Goal: Task Accomplishment & Management: Complete application form

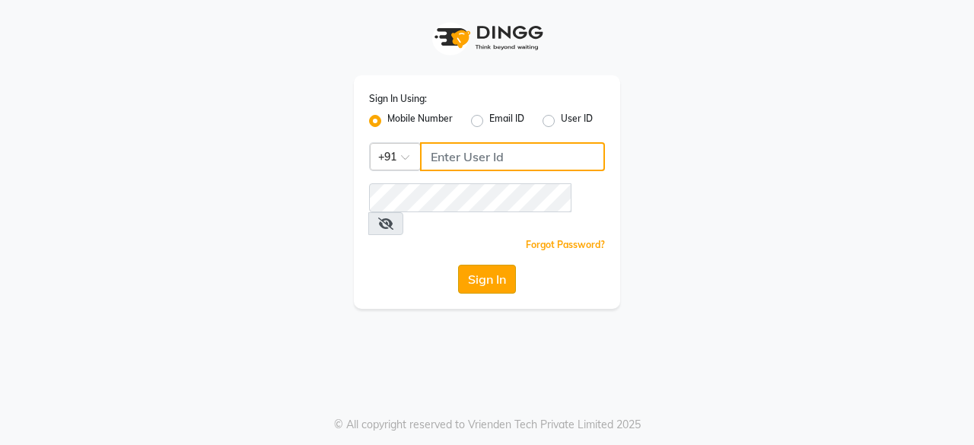
type input "8779795277"
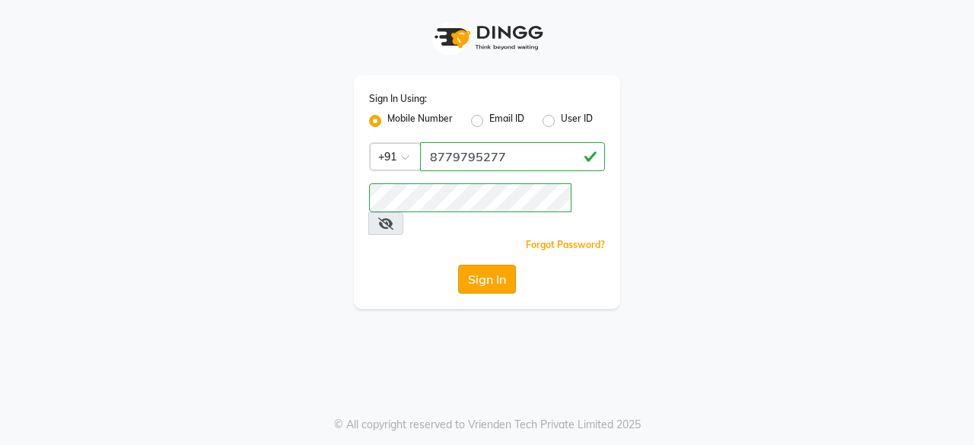
click at [480, 265] on button "Sign In" at bounding box center [487, 279] width 58 height 29
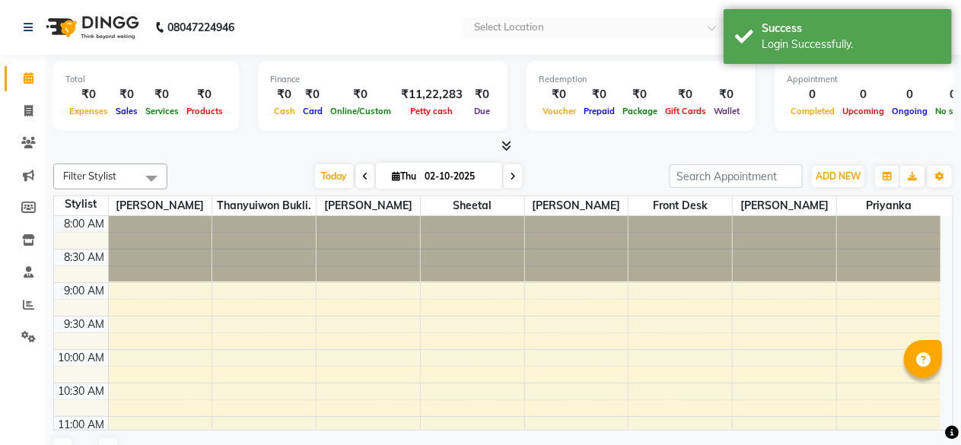
select select "en"
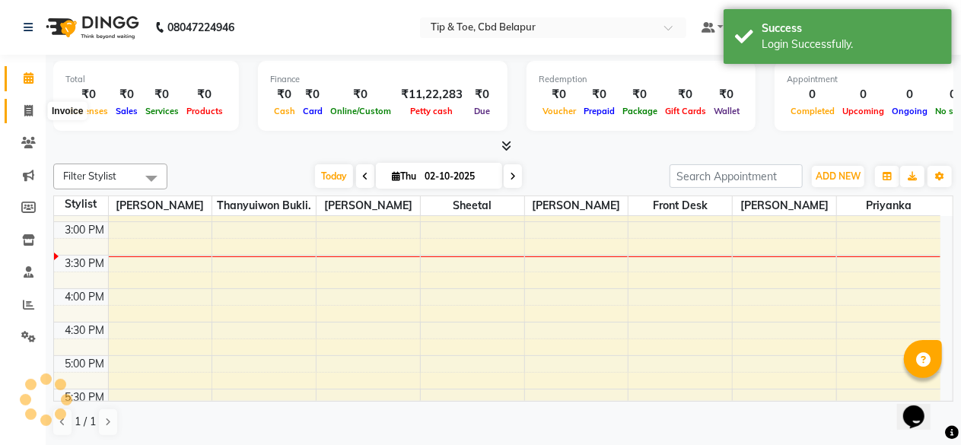
click at [27, 107] on icon at bounding box center [28, 110] width 8 height 11
select select "service"
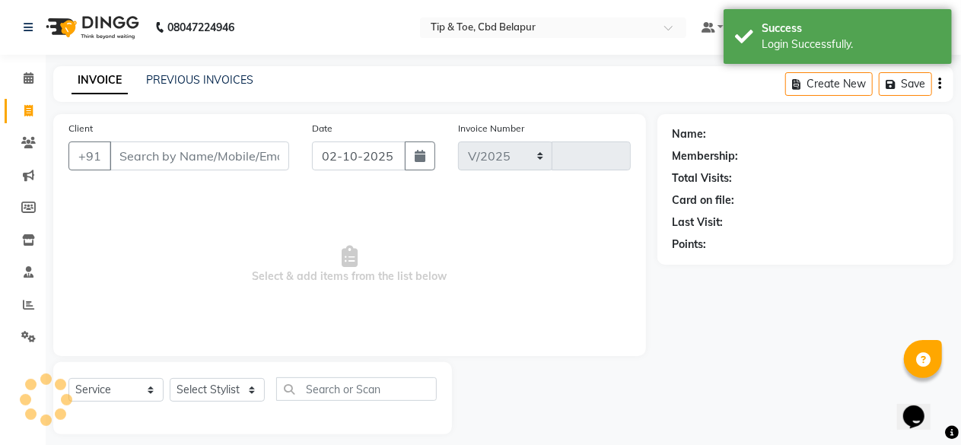
select select "5812"
type input "0415"
click at [149, 163] on input "Client" at bounding box center [200, 155] width 180 height 29
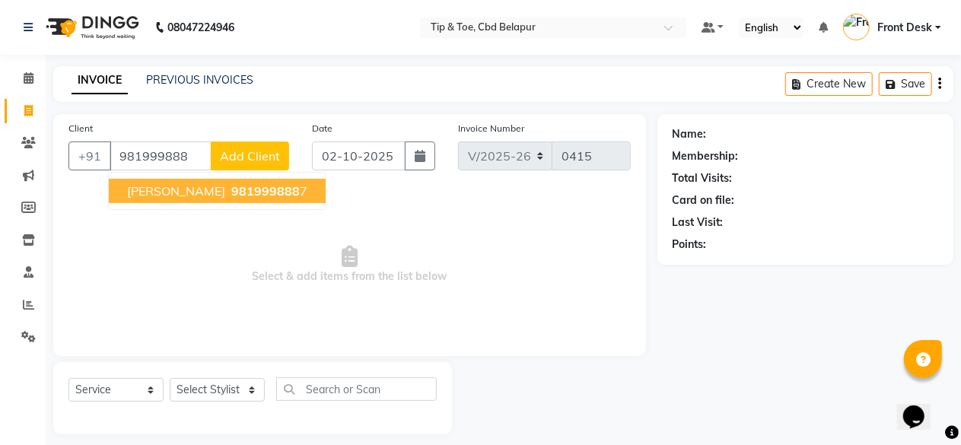
click at [262, 180] on button "[PERSON_NAME] 981999888 7" at bounding box center [217, 191] width 217 height 24
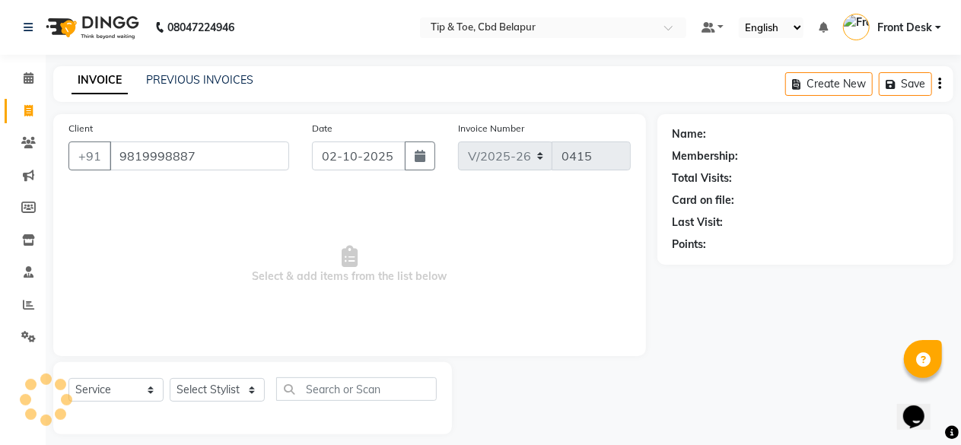
type input "9819998887"
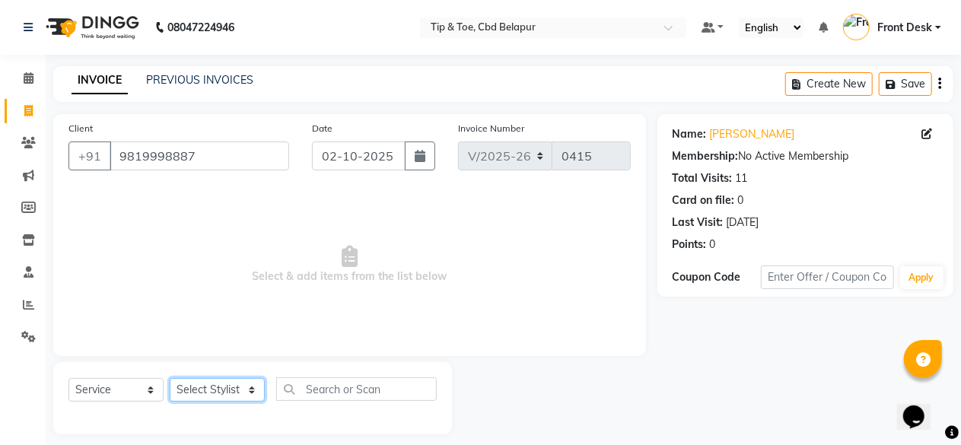
click at [210, 398] on select "Select Stylist [PERSON_NAME] Front Desk [PERSON_NAME] priyanka Sheetal [PERSON_…" at bounding box center [217, 390] width 95 height 24
select select "40372"
click at [170, 378] on select "Select Stylist [PERSON_NAME] Front Desk [PERSON_NAME] priyanka Sheetal [PERSON_…" at bounding box center [217, 390] width 95 height 24
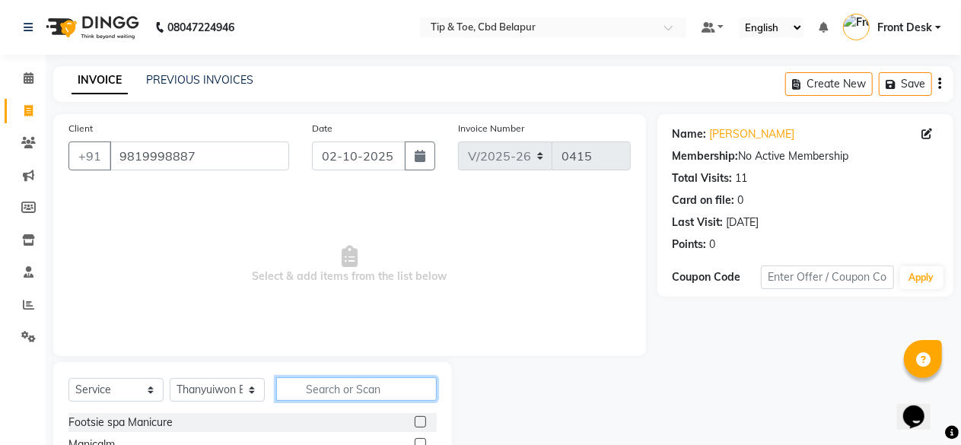
click at [310, 397] on input "text" at bounding box center [356, 389] width 161 height 24
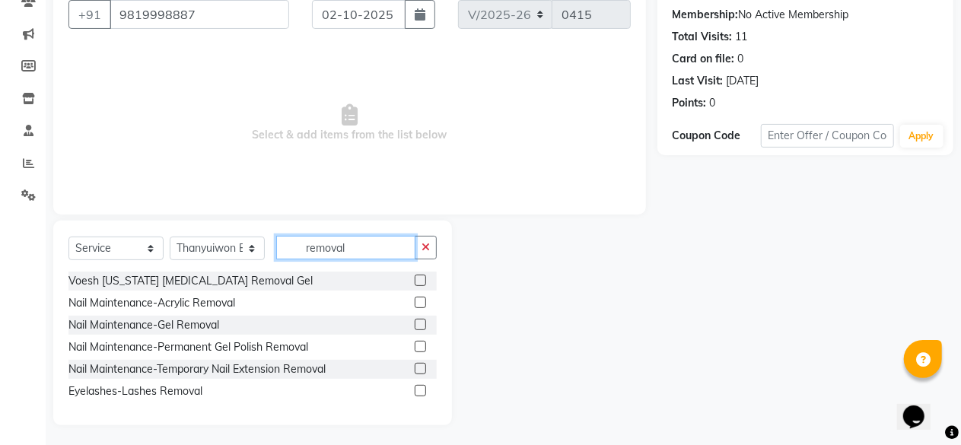
scroll to position [144, 0]
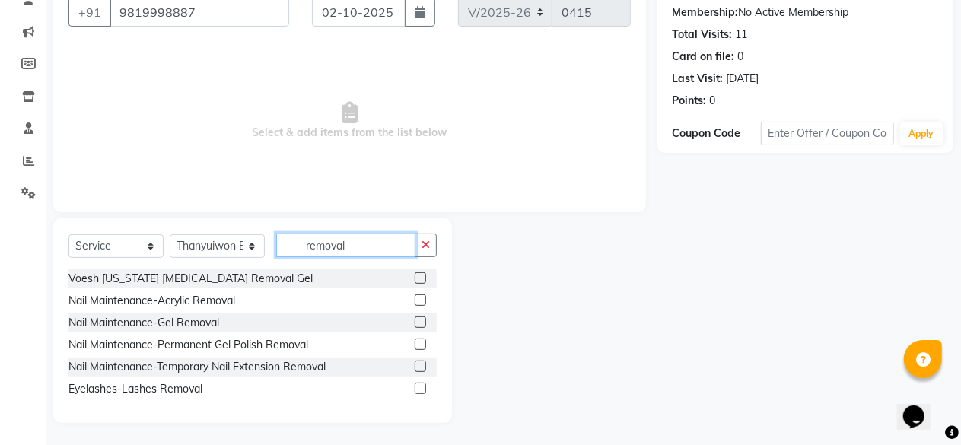
type input "removal"
click at [420, 344] on label at bounding box center [420, 344] width 11 height 11
click at [420, 344] on input "checkbox" at bounding box center [420, 345] width 10 height 10
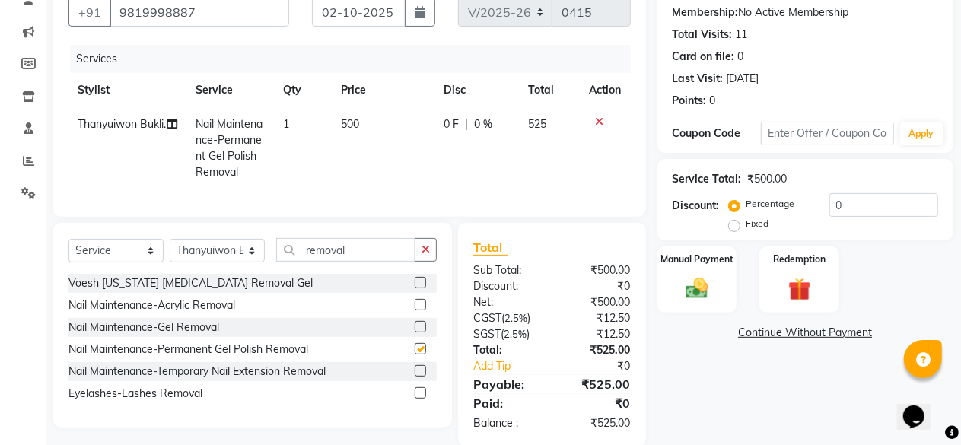
checkbox input "false"
click at [860, 204] on input "0" at bounding box center [883, 205] width 109 height 24
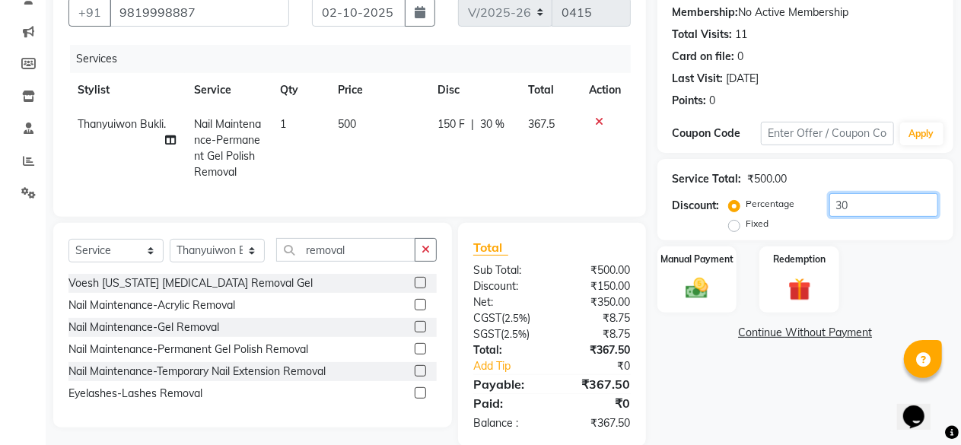
type input "30"
click at [774, 407] on div "Name: [PERSON_NAME] Membership: No Active Membership Total Visits: 11 Card on f…" at bounding box center [810, 208] width 307 height 476
click at [698, 290] on img at bounding box center [697, 288] width 39 height 27
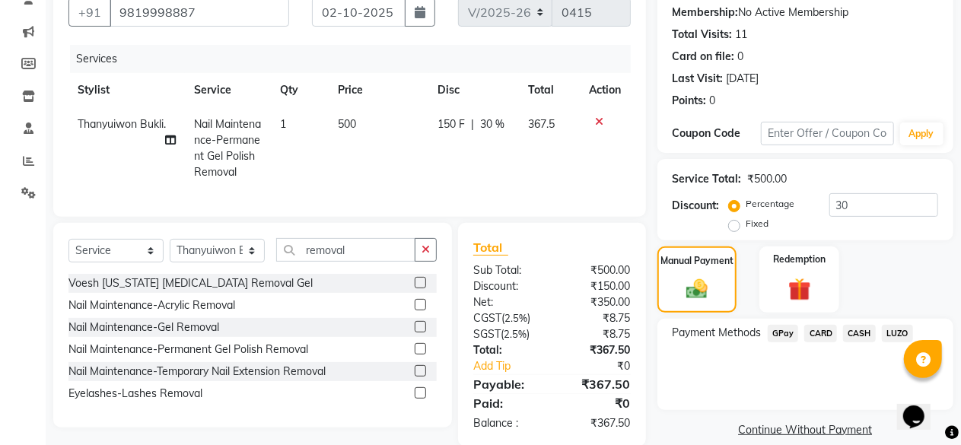
click at [788, 334] on span "GPay" at bounding box center [783, 333] width 31 height 17
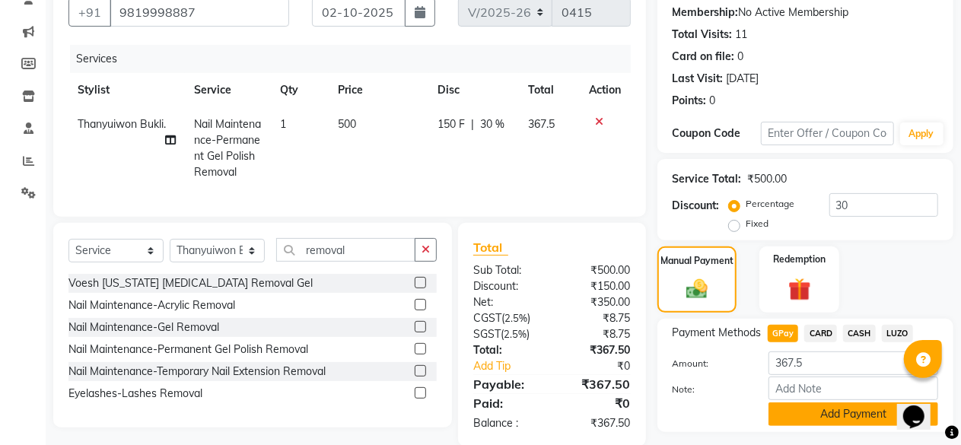
click at [828, 413] on button "Add Payment" at bounding box center [853, 414] width 170 height 24
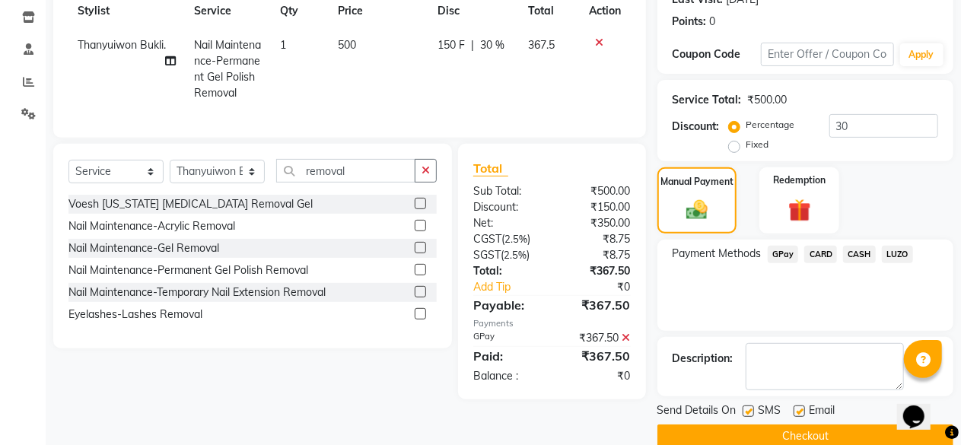
scroll to position [246, 0]
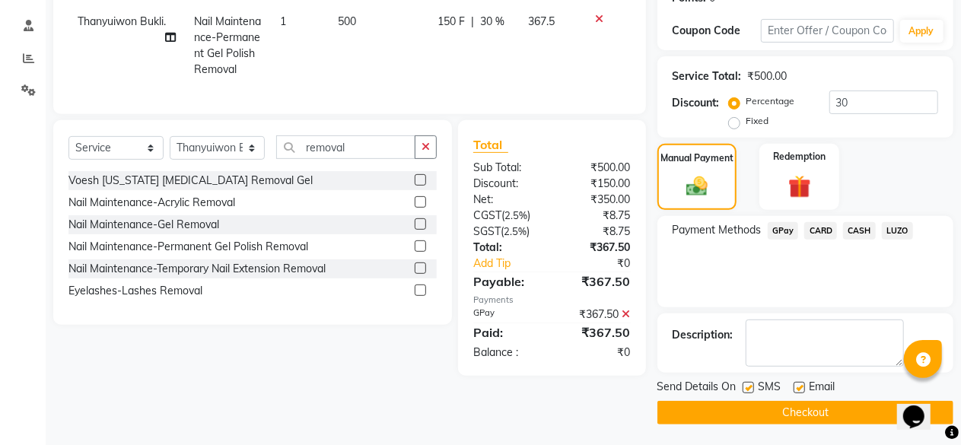
click at [787, 412] on button "Checkout" at bounding box center [805, 413] width 296 height 24
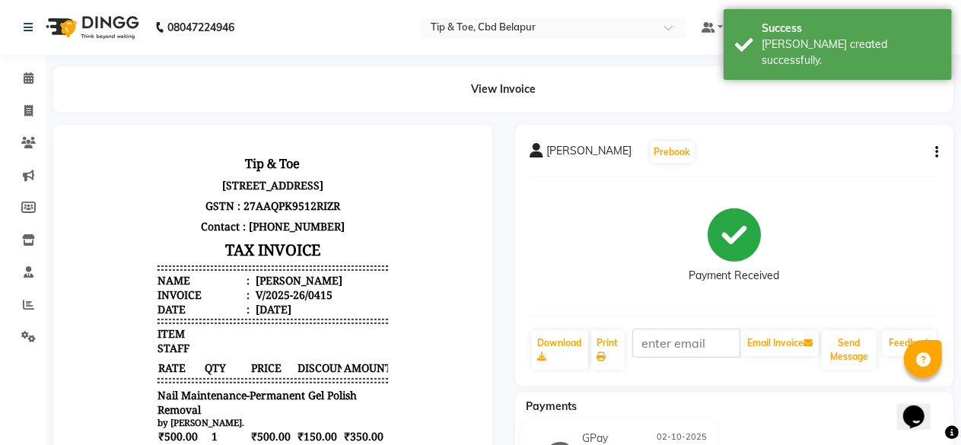
scroll to position [346, 0]
